Goal: Task Accomplishment & Management: Manage account settings

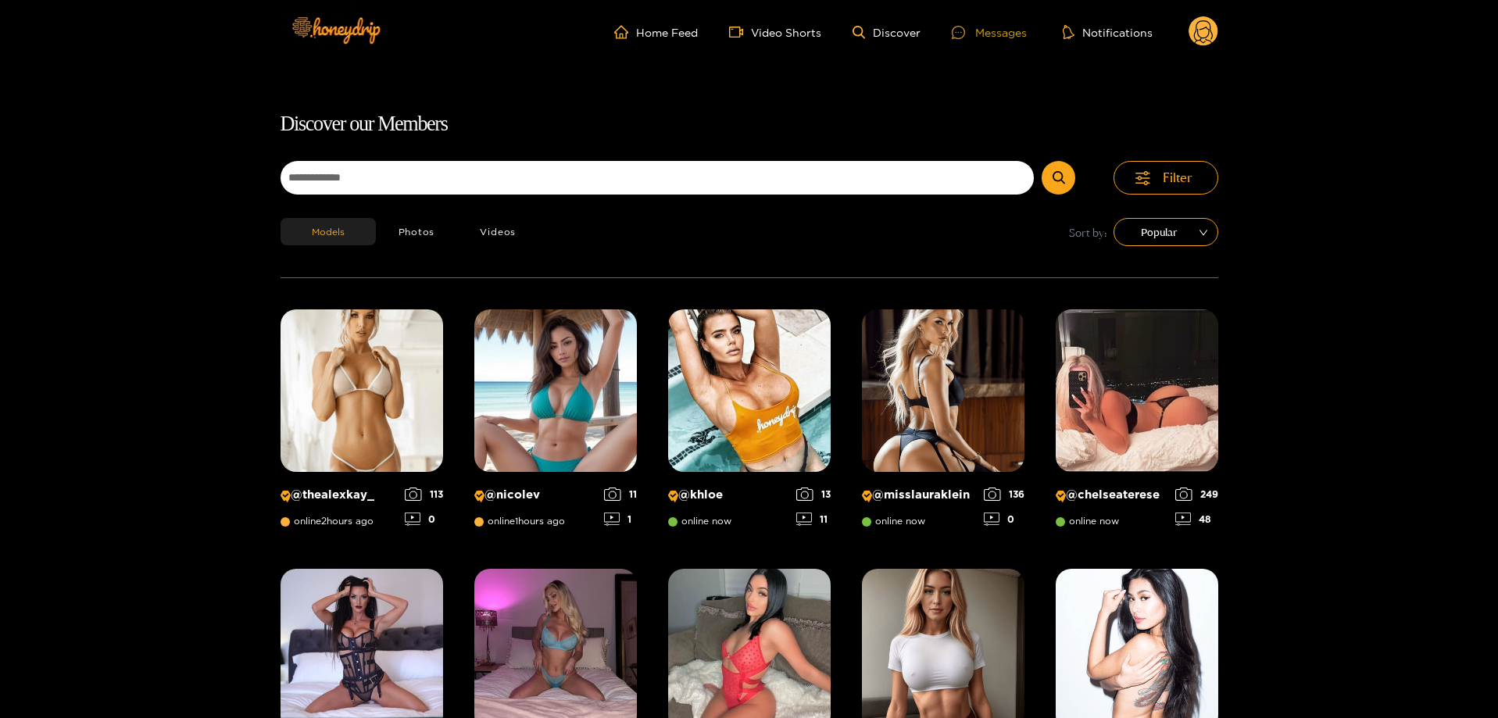
click at [996, 27] on div "Messages" at bounding box center [989, 32] width 75 height 18
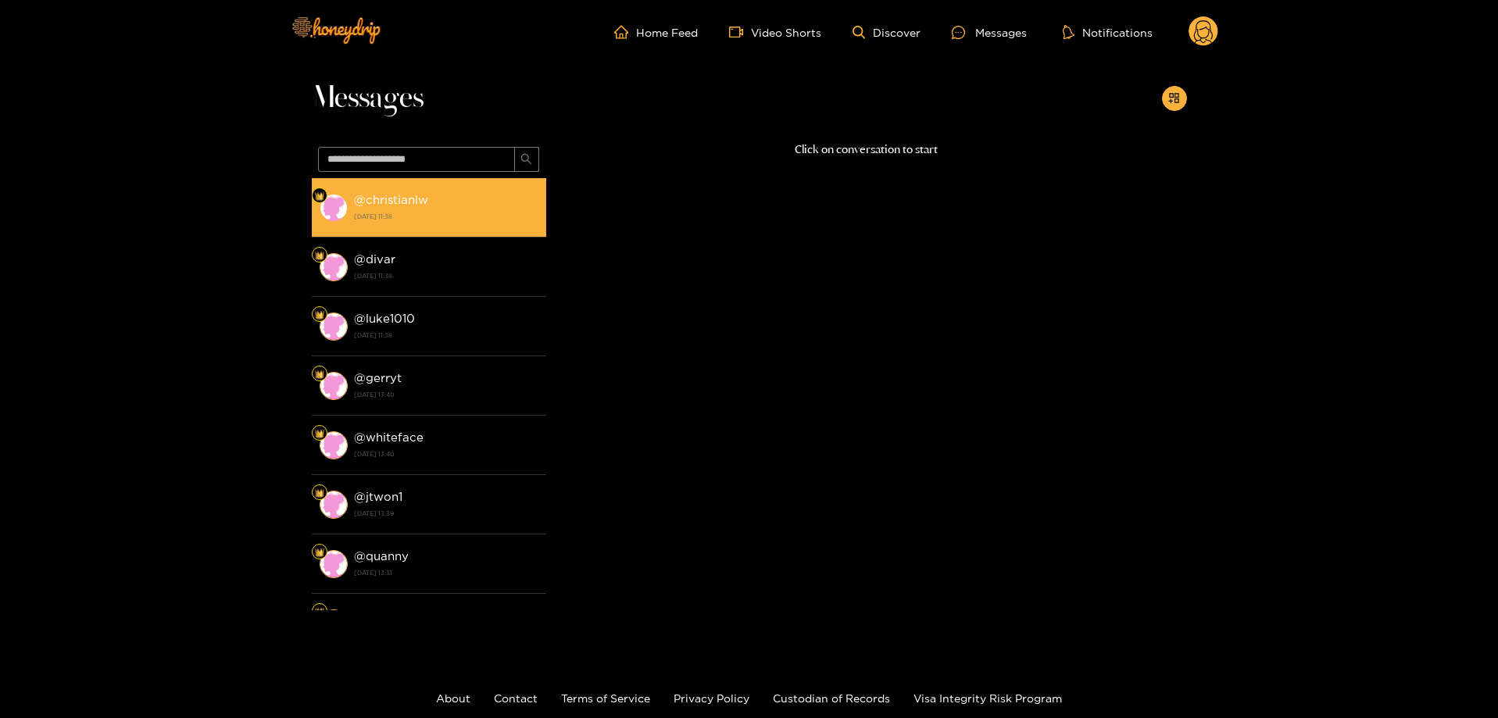
click at [452, 192] on div "@ christianlw [DATE] 11:38" at bounding box center [446, 207] width 184 height 35
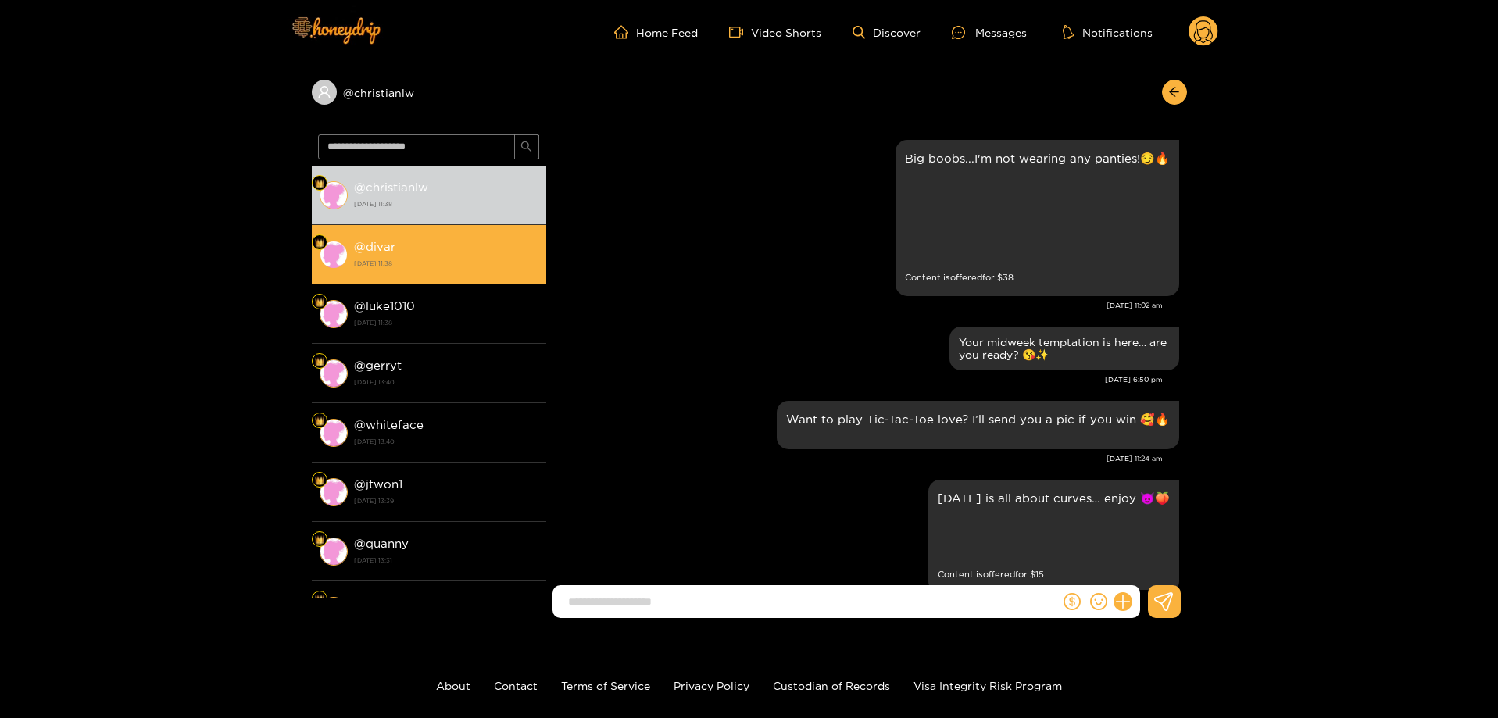
scroll to position [2756, 0]
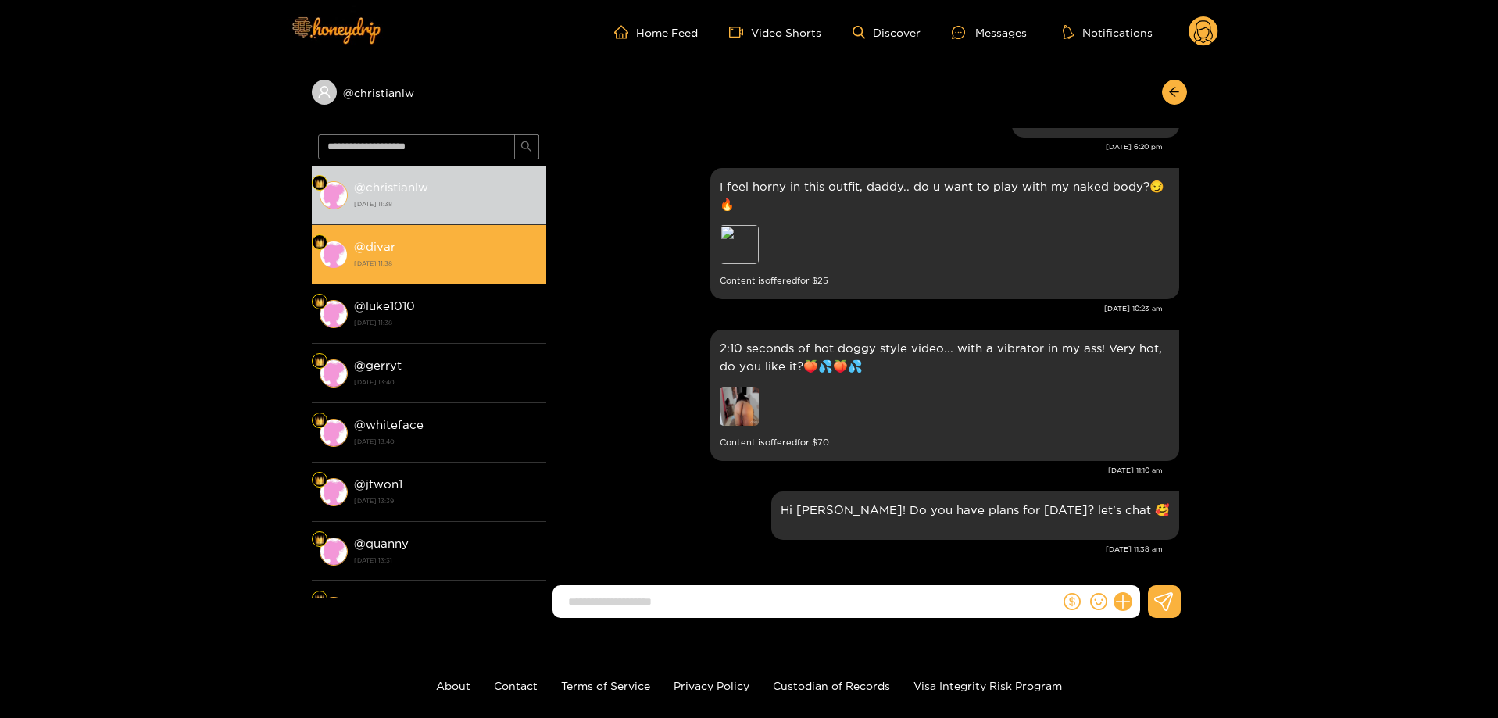
click at [432, 241] on div "@ divar [DATE] 11:38" at bounding box center [446, 254] width 184 height 35
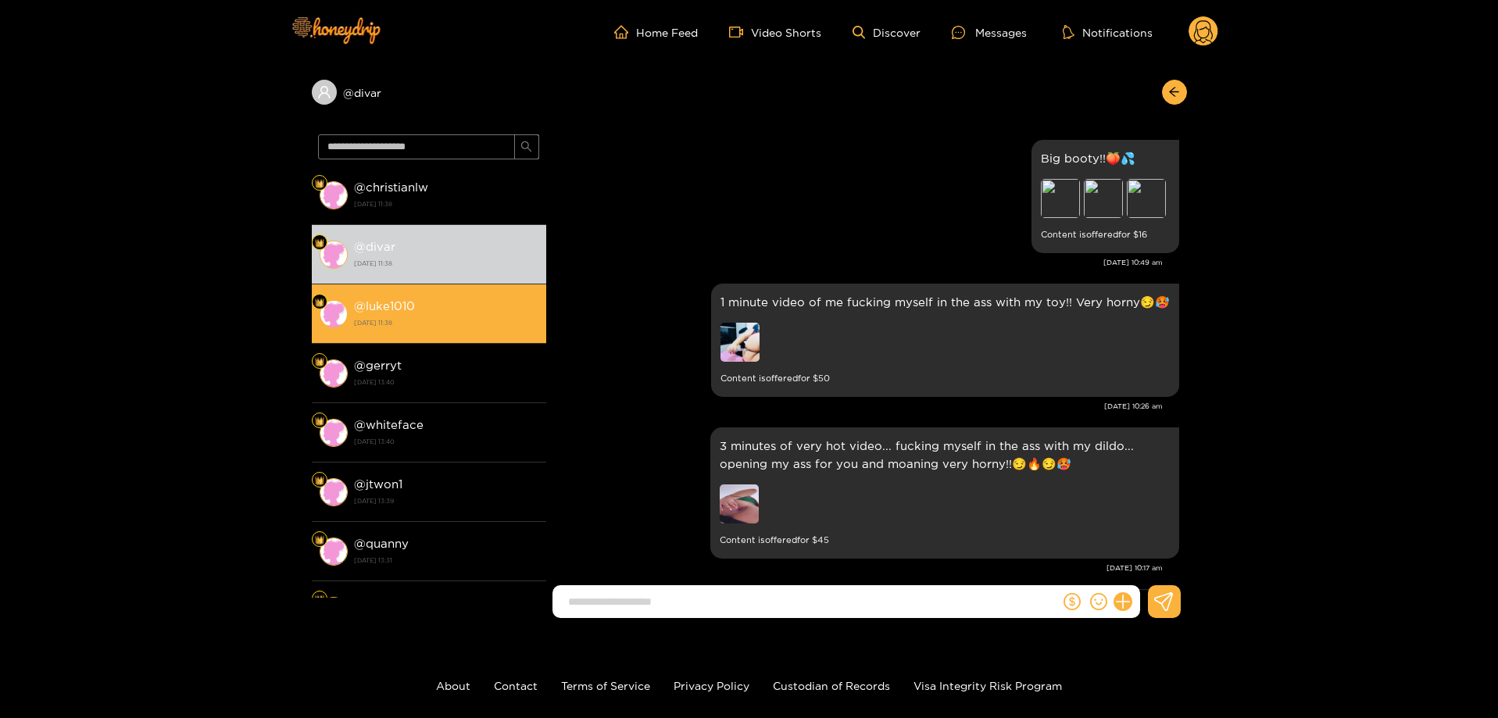
scroll to position [2897, 0]
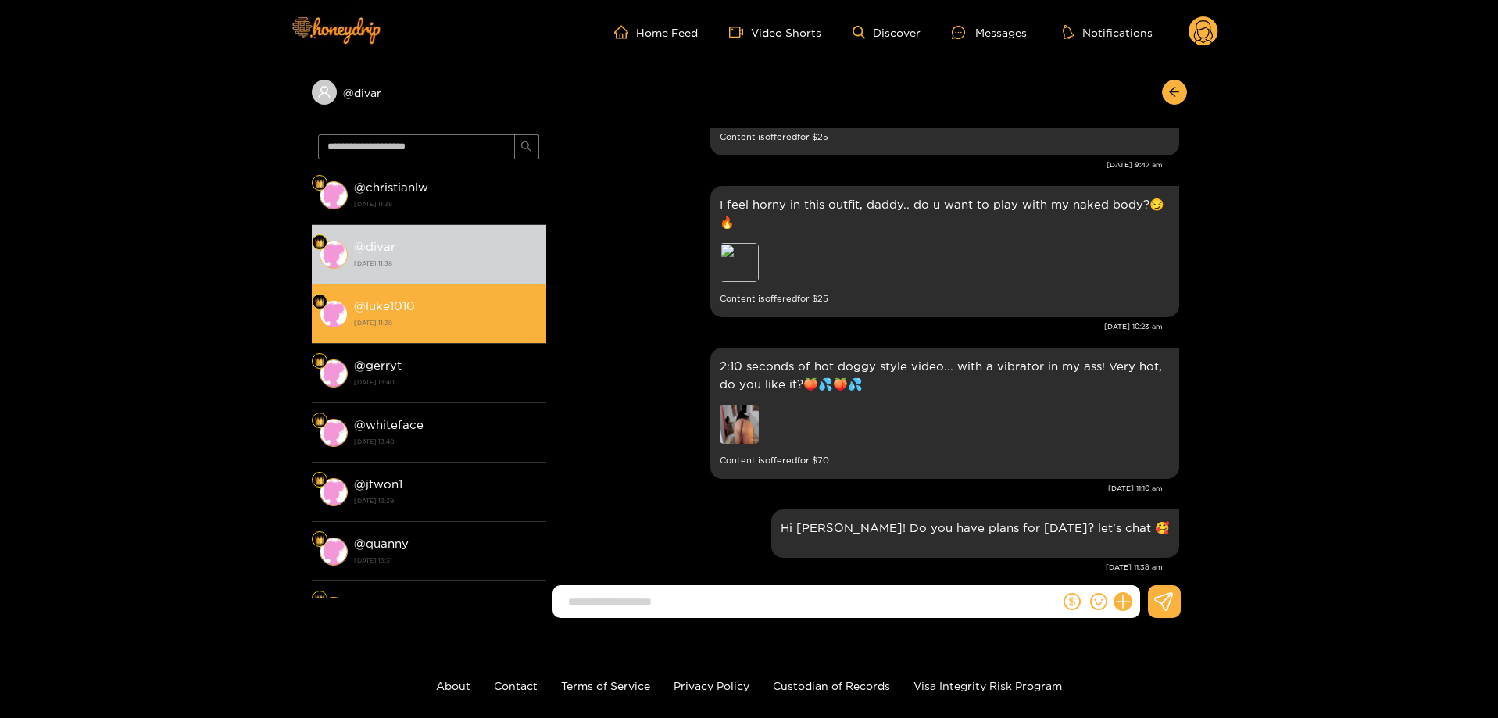
click at [433, 295] on li "@ luke1010 [DATE] 11:38" at bounding box center [429, 313] width 234 height 59
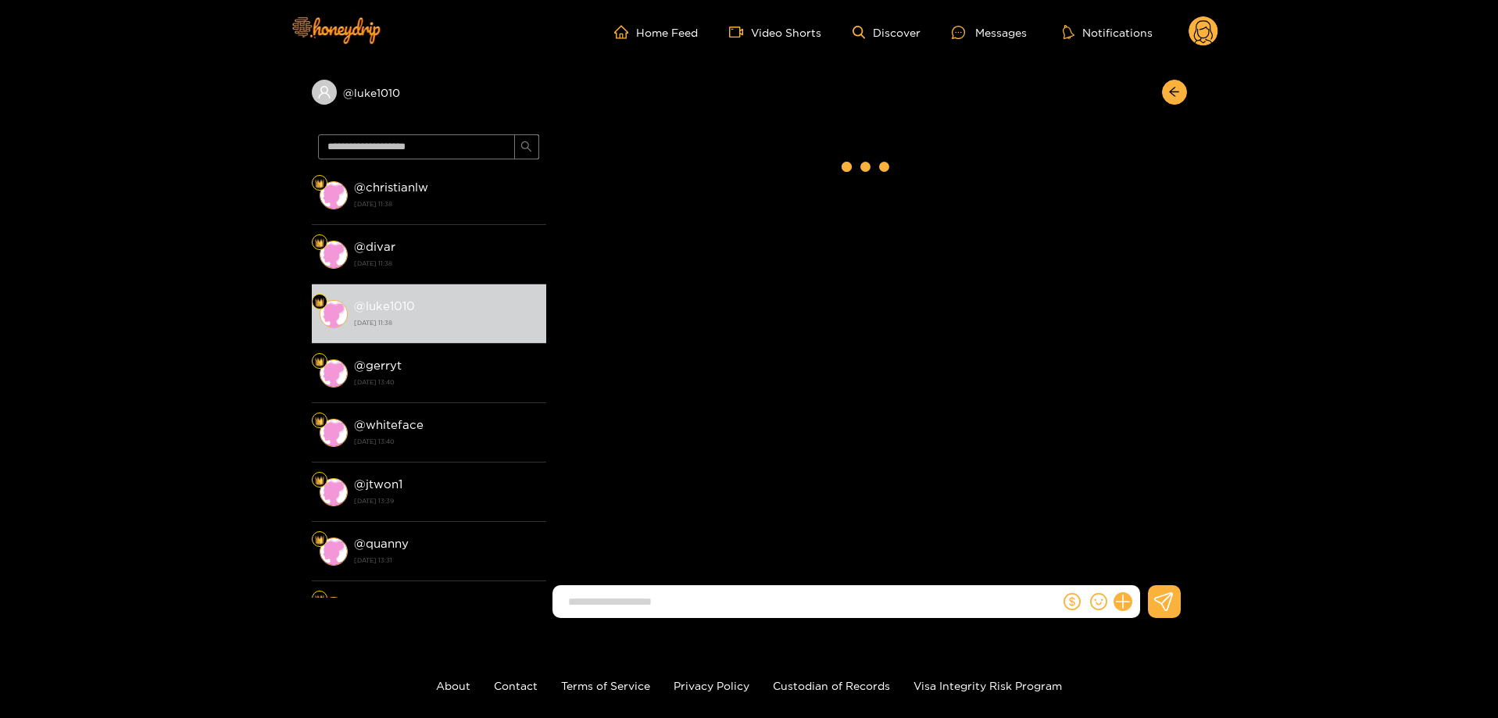
scroll to position [2915, 0]
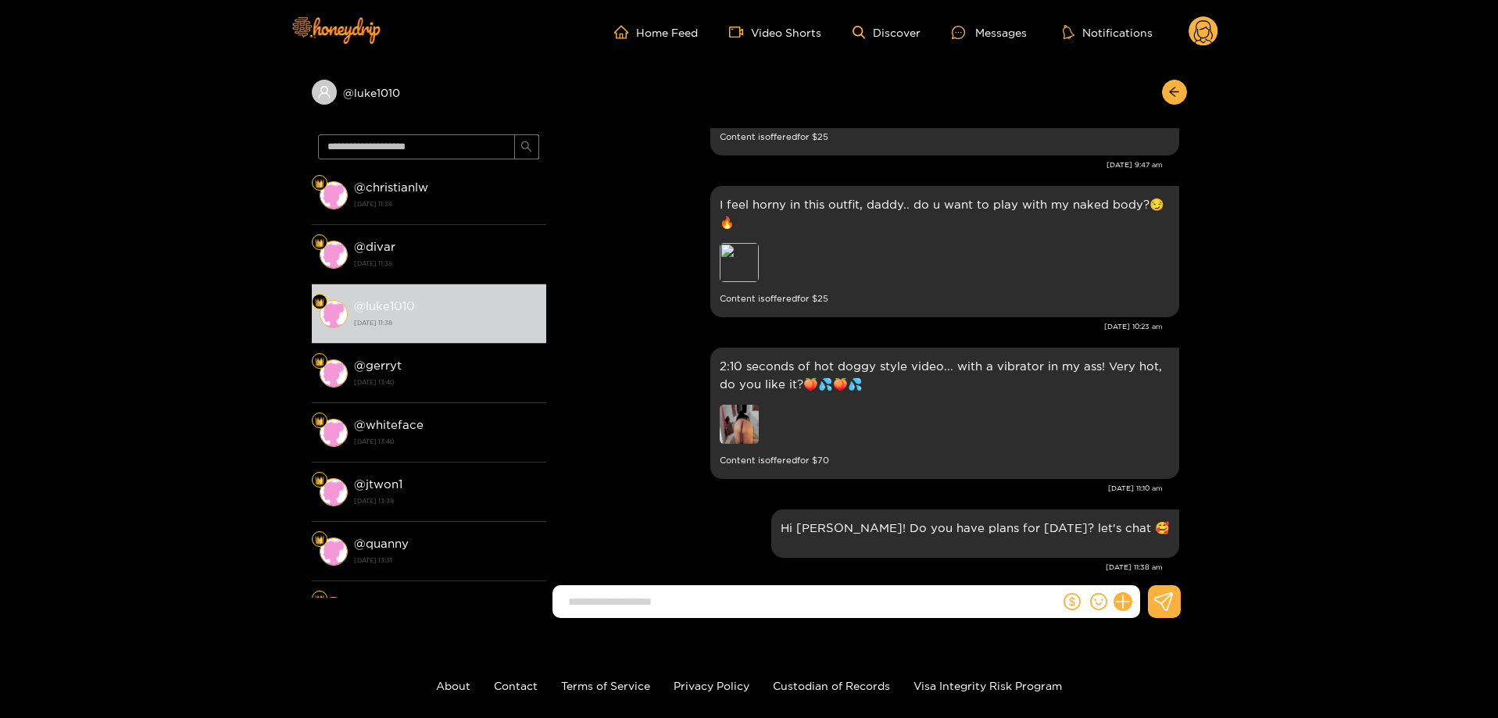
click at [1195, 39] on icon at bounding box center [1203, 33] width 19 height 27
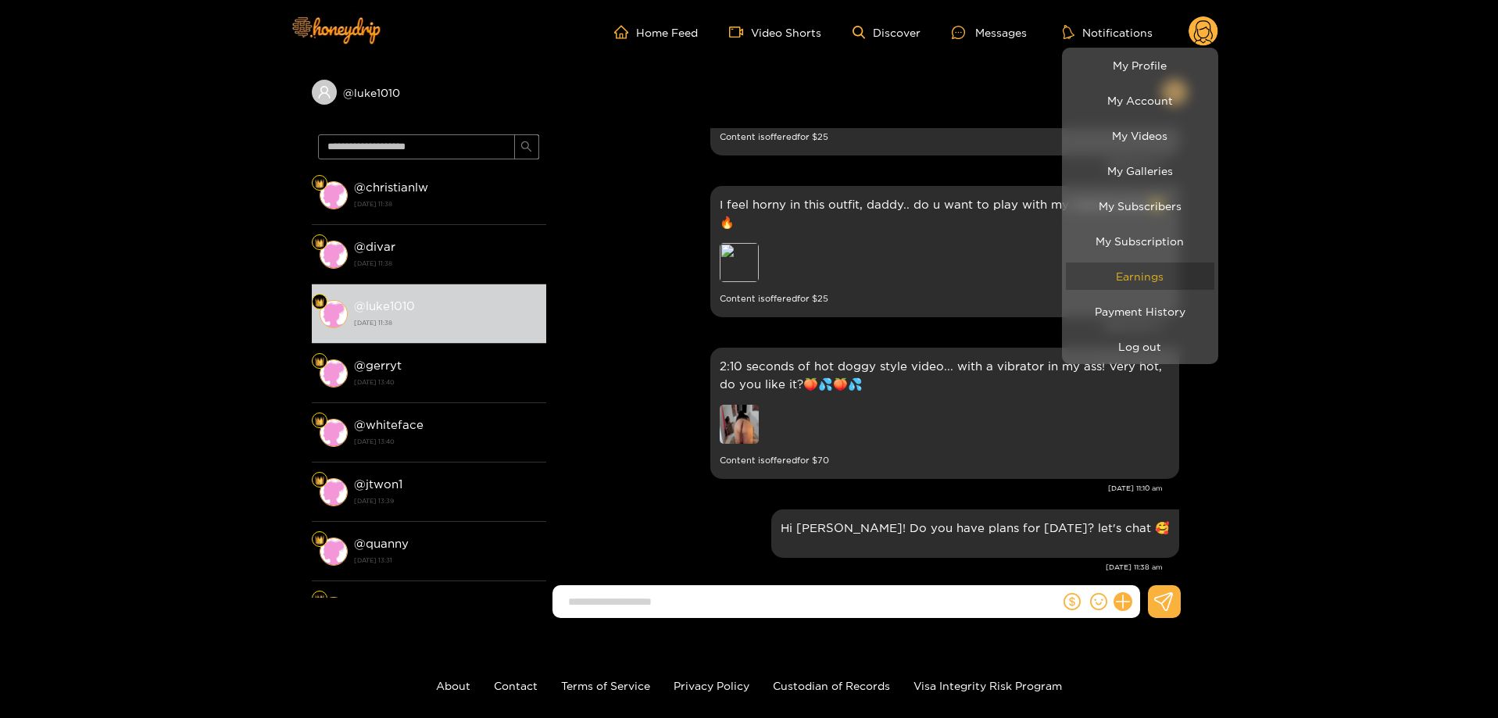
click at [1154, 265] on link "Earnings" at bounding box center [1140, 276] width 148 height 27
